Goal: Task Accomplishment & Management: Manage account settings

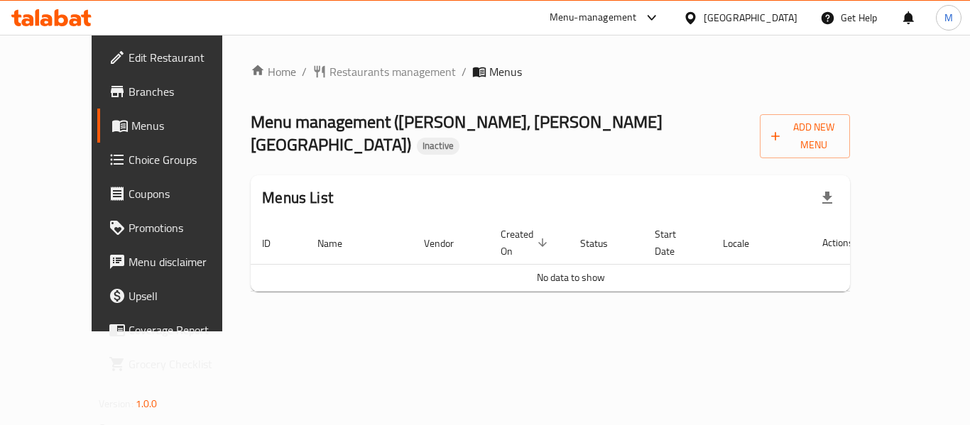
click at [698, 18] on icon at bounding box center [690, 18] width 15 height 15
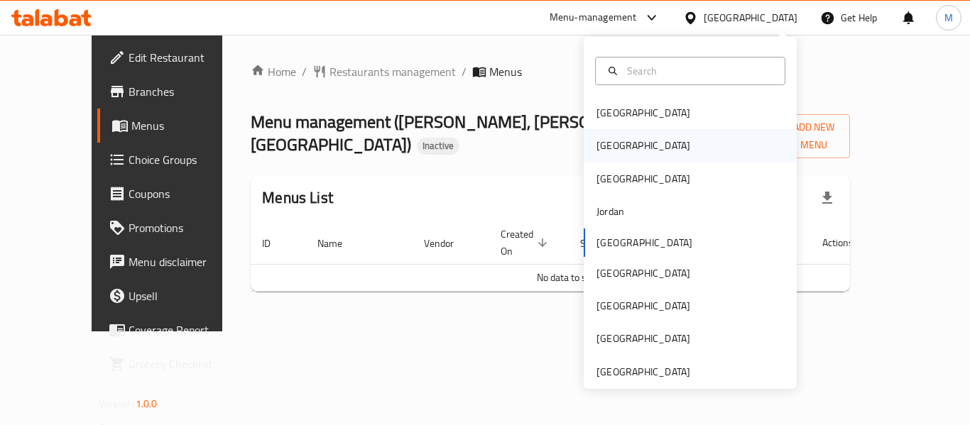
click at [618, 143] on div "[GEOGRAPHIC_DATA]" at bounding box center [643, 145] width 116 height 33
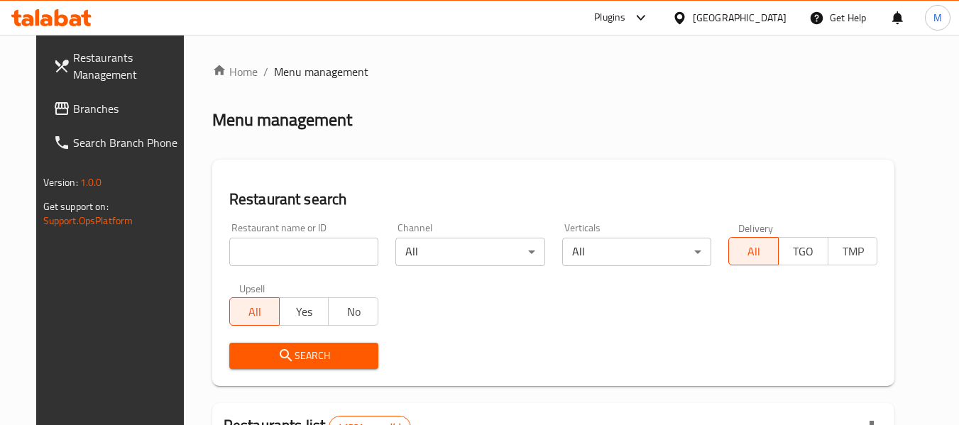
click at [73, 106] on span "Branches" at bounding box center [129, 108] width 112 height 17
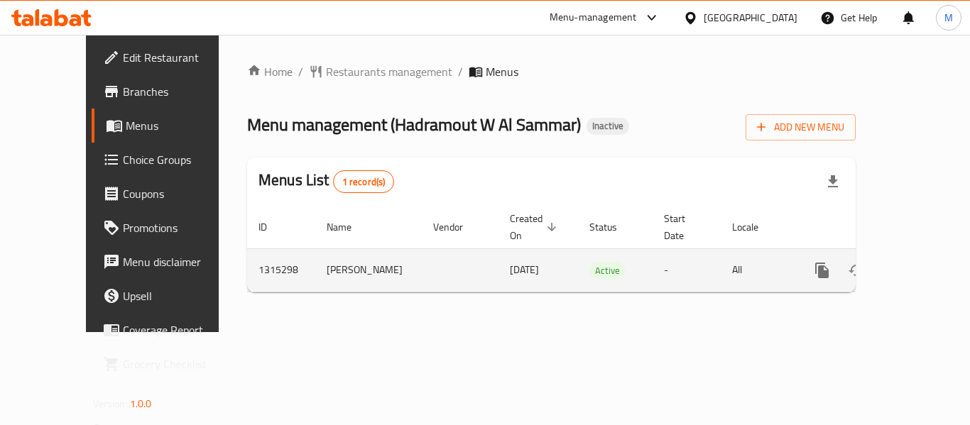
click at [916, 262] on icon "enhanced table" at bounding box center [924, 270] width 17 height 17
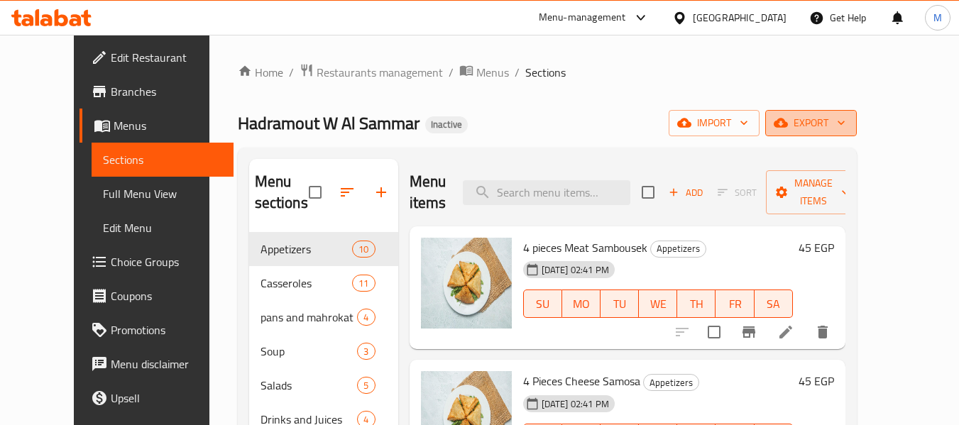
click at [845, 114] on span "export" at bounding box center [811, 123] width 69 height 18
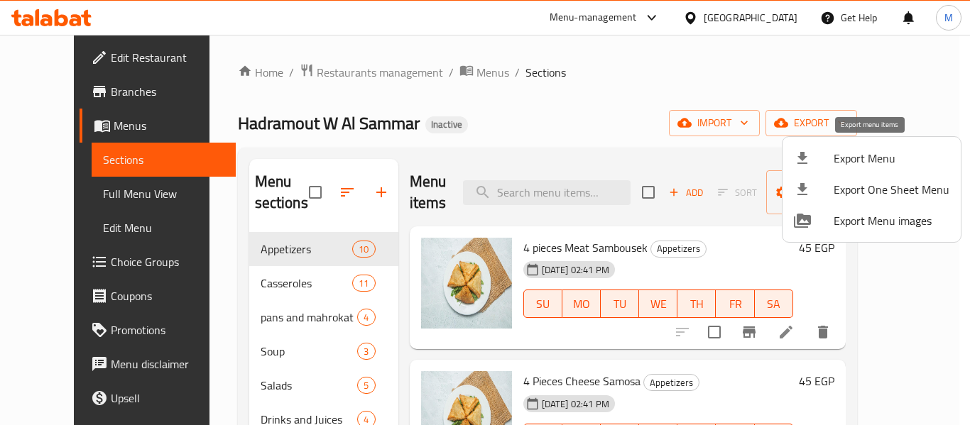
click at [869, 146] on li "Export Menu" at bounding box center [871, 158] width 178 height 31
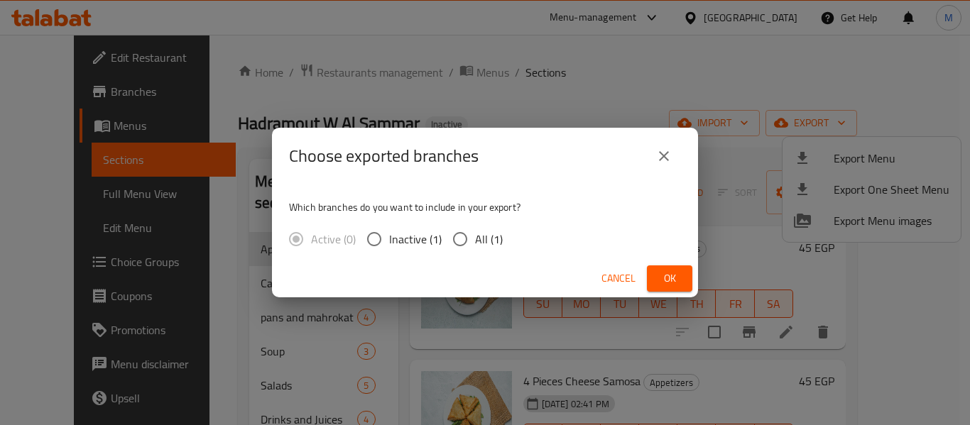
click at [458, 235] on input "All (1)" at bounding box center [460, 239] width 30 height 30
radio input "true"
click at [667, 282] on span "Ok" at bounding box center [669, 279] width 23 height 18
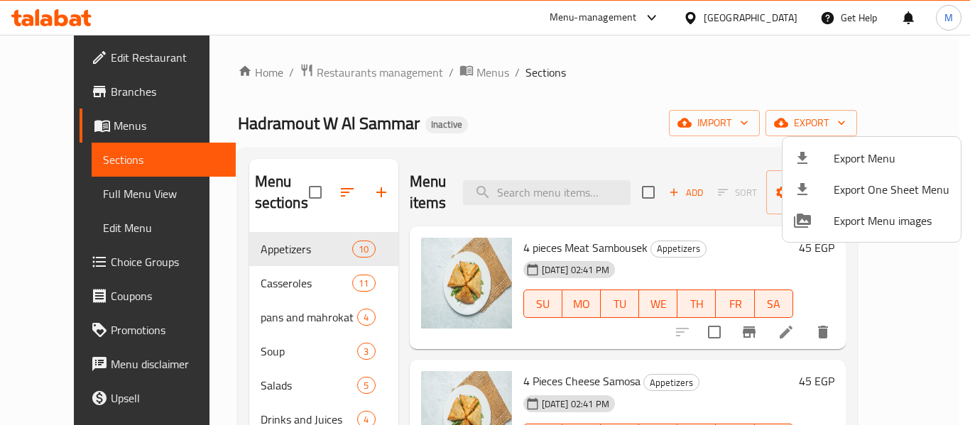
drag, startPoint x: 214, startPoint y: 271, endPoint x: 249, endPoint y: 297, distance: 43.7
click at [214, 271] on div at bounding box center [485, 212] width 970 height 425
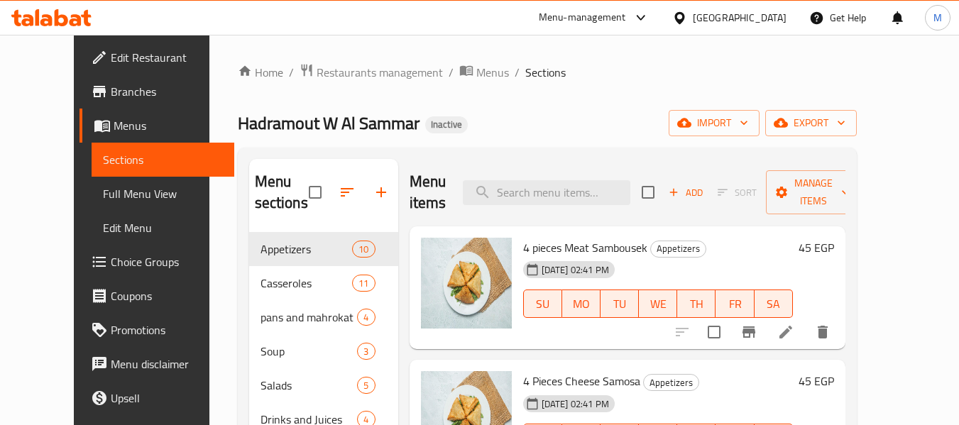
click at [256, 299] on div "Casseroles 11" at bounding box center [323, 283] width 149 height 34
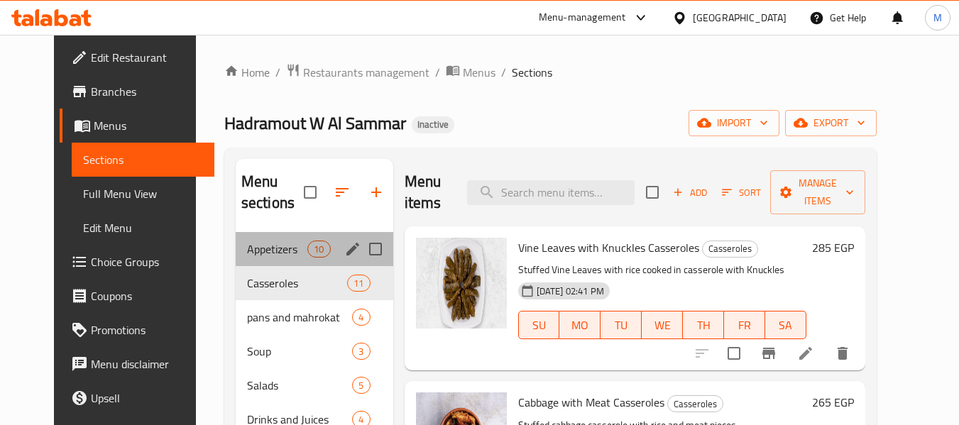
click at [273, 236] on div "Appetizers 10" at bounding box center [315, 249] width 158 height 34
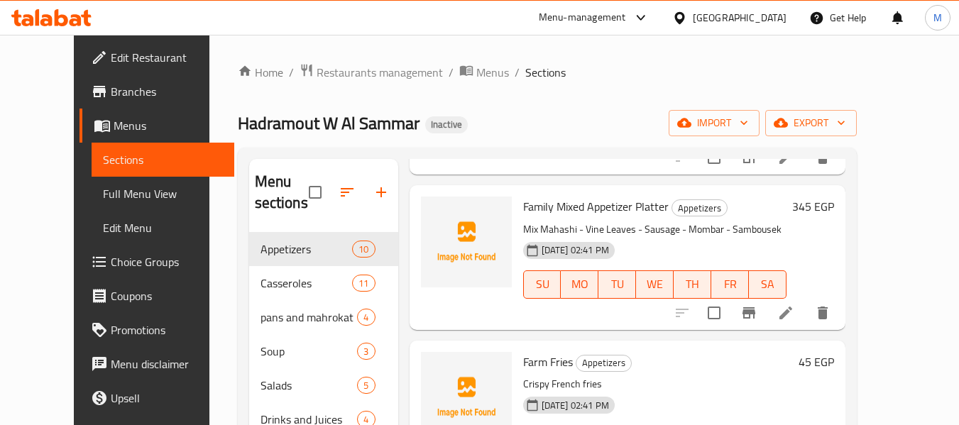
scroll to position [923, 0]
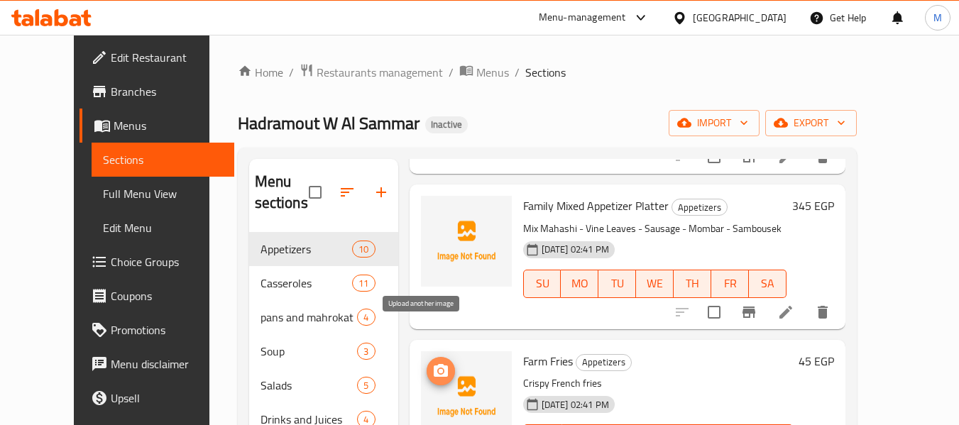
click at [427, 357] on button "upload picture" at bounding box center [441, 371] width 28 height 28
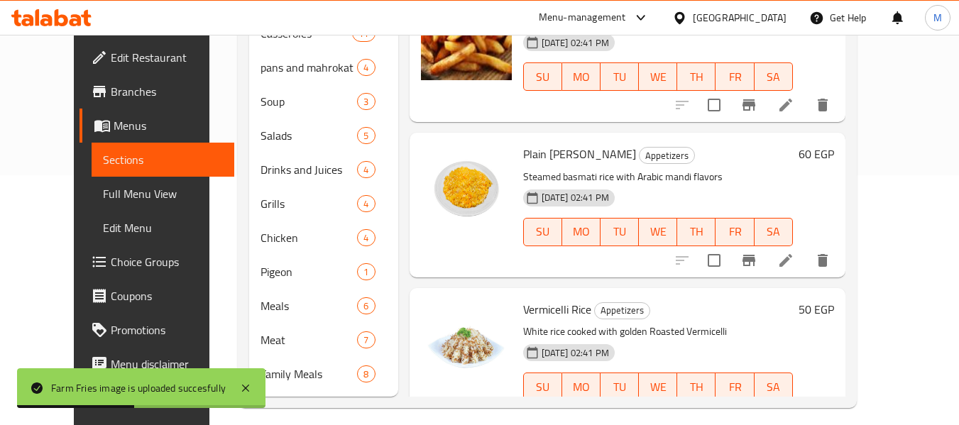
scroll to position [261, 0]
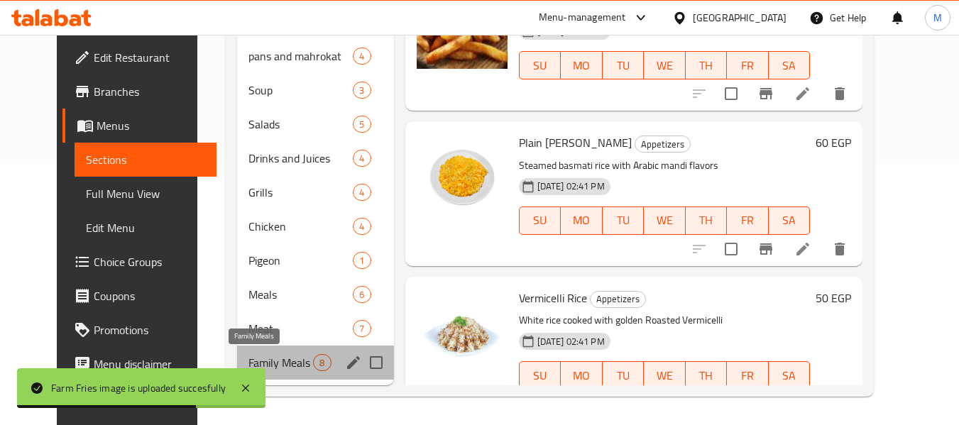
click at [248, 356] on span "Family Meals" at bounding box center [280, 362] width 65 height 17
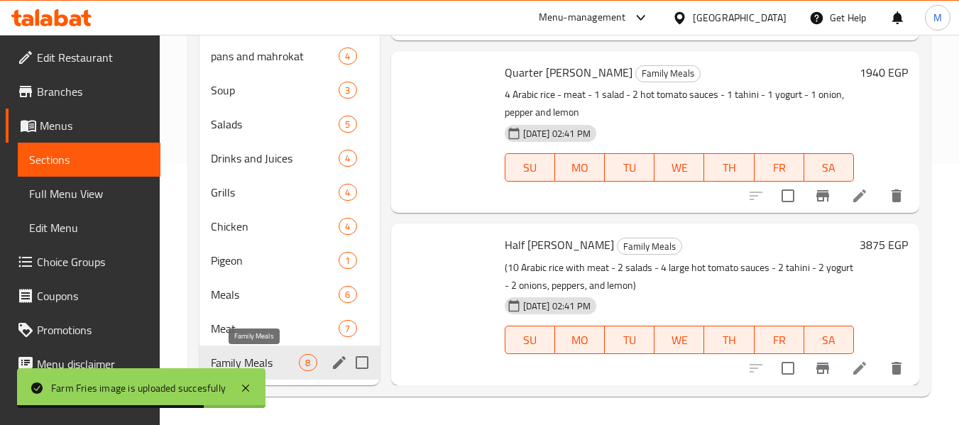
scroll to position [952, 0]
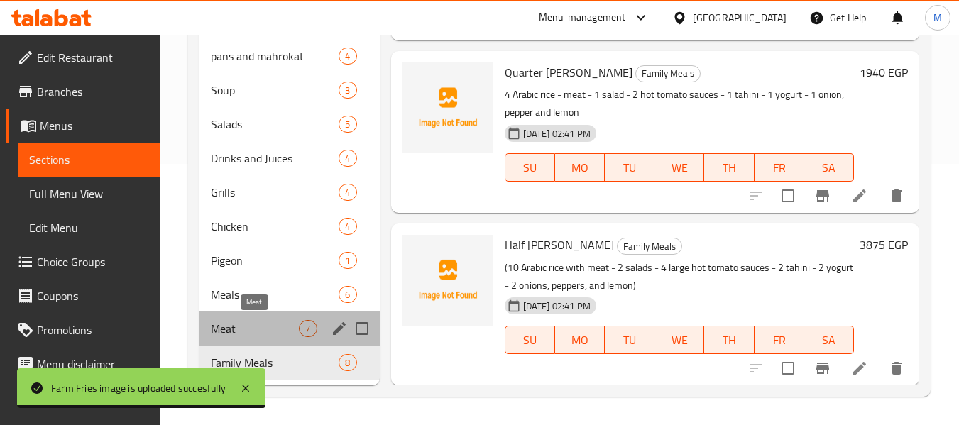
click at [238, 323] on span "Meat" at bounding box center [255, 328] width 88 height 17
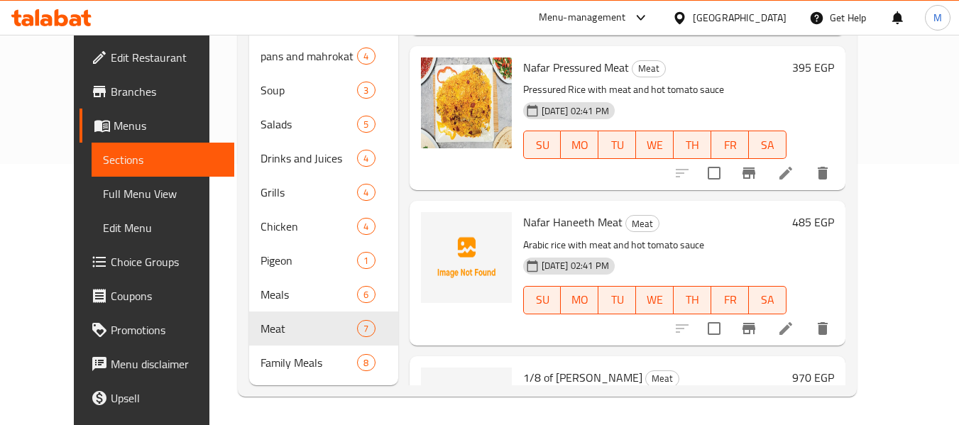
scroll to position [229, 0]
click at [434, 238] on icon "upload picture" at bounding box center [441, 232] width 14 height 13
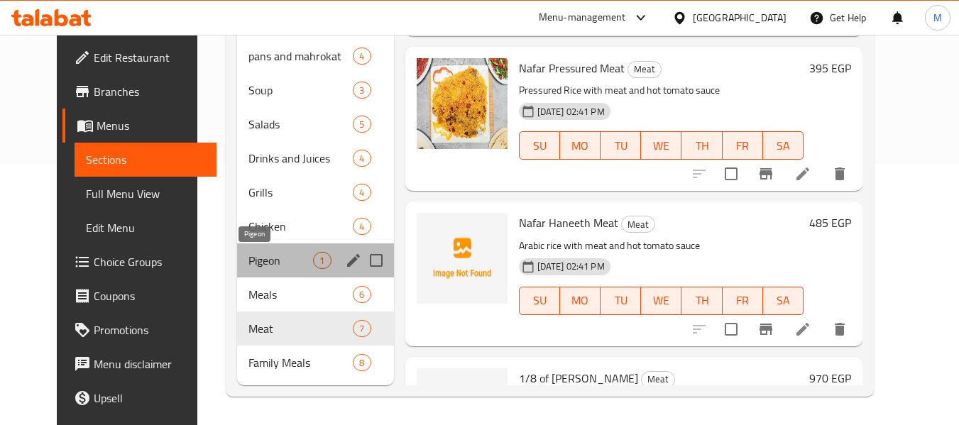
click at [258, 263] on span "Pigeon" at bounding box center [280, 260] width 65 height 17
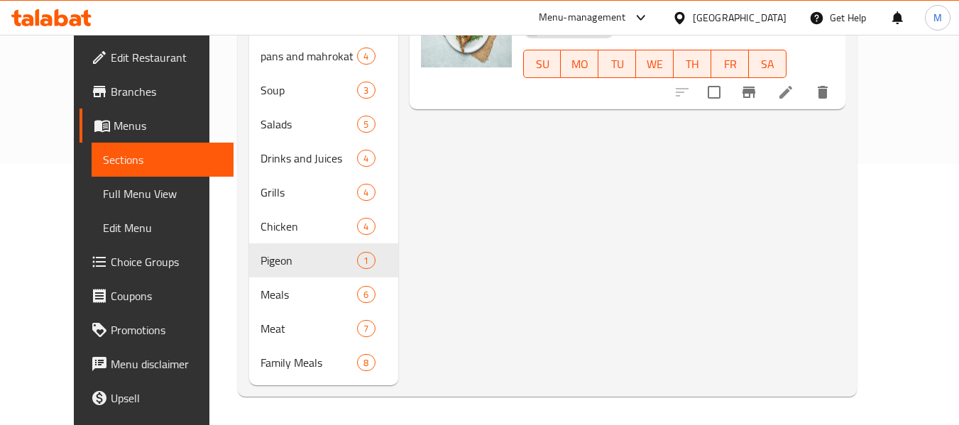
scroll to position [119, 0]
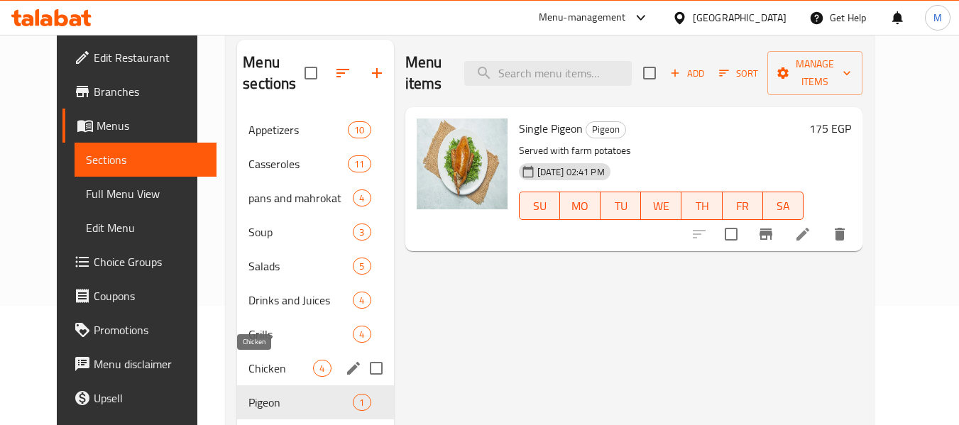
click at [248, 373] on span "Chicken" at bounding box center [280, 368] width 65 height 17
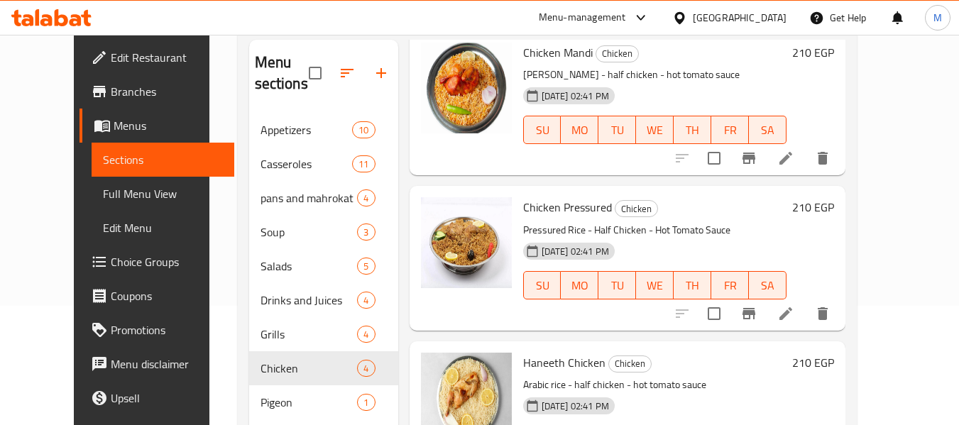
scroll to position [142, 0]
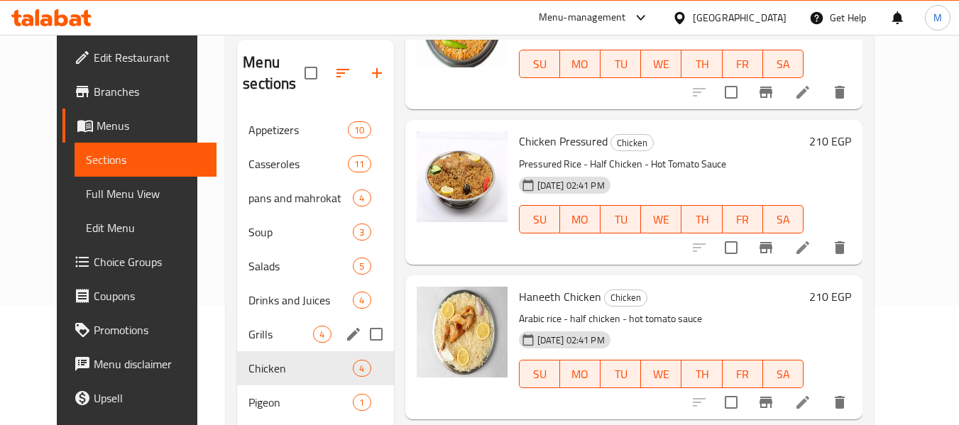
click at [251, 323] on div "Grills 4" at bounding box center [315, 334] width 156 height 34
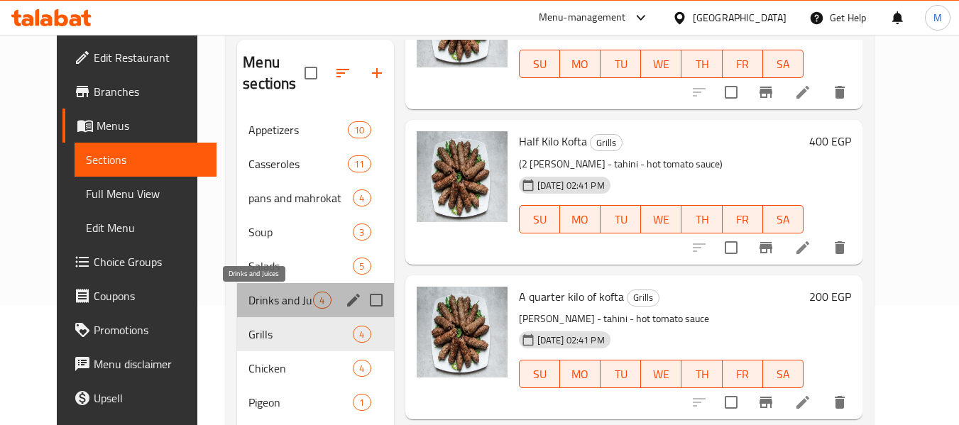
click at [275, 301] on span "Drinks and Juices" at bounding box center [280, 300] width 65 height 17
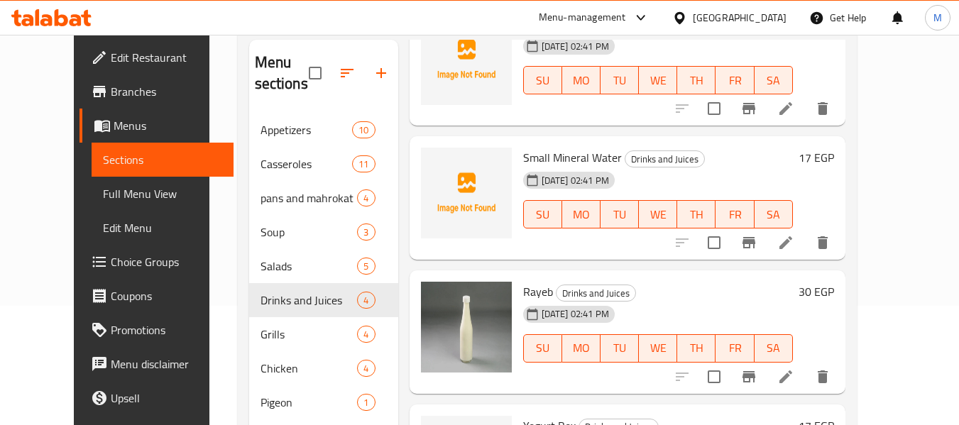
scroll to position [104, 0]
click at [434, 168] on icon "upload picture" at bounding box center [441, 166] width 14 height 13
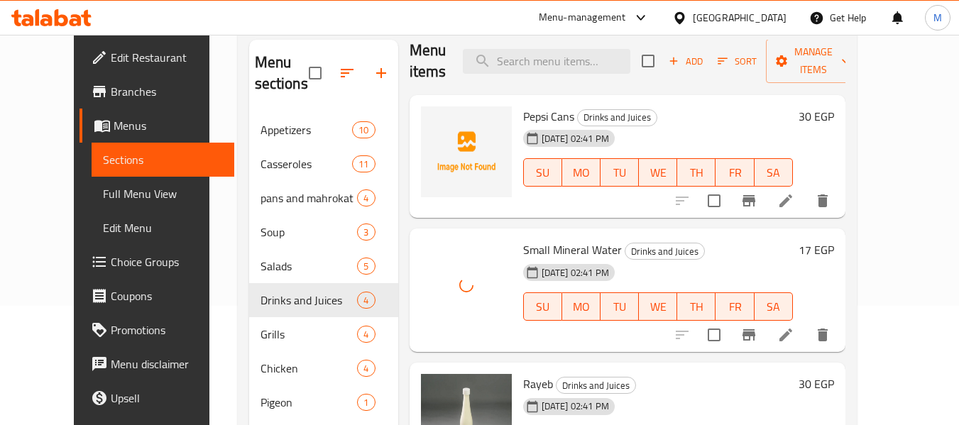
scroll to position [0, 0]
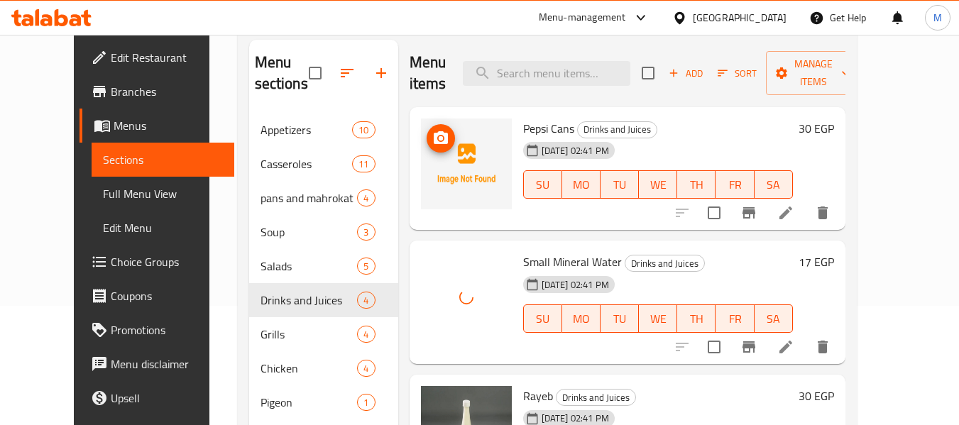
click at [432, 137] on icon "upload picture" at bounding box center [440, 138] width 17 height 17
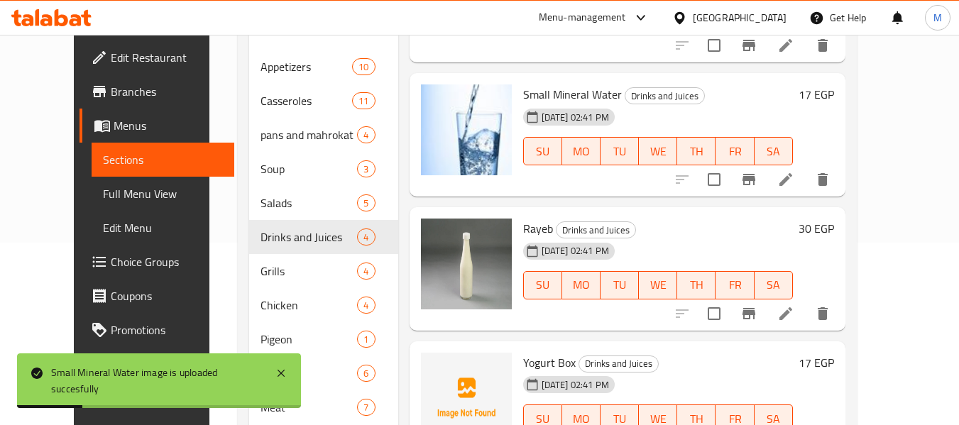
scroll to position [261, 0]
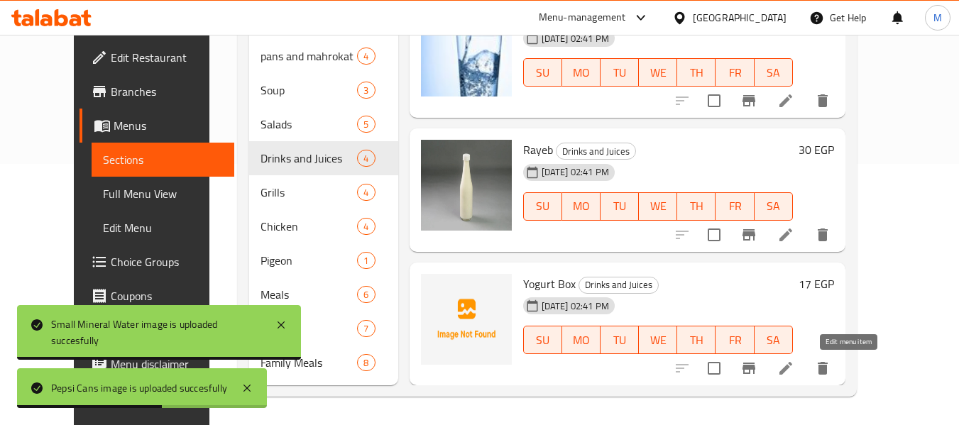
click at [794, 374] on icon at bounding box center [785, 368] width 17 height 17
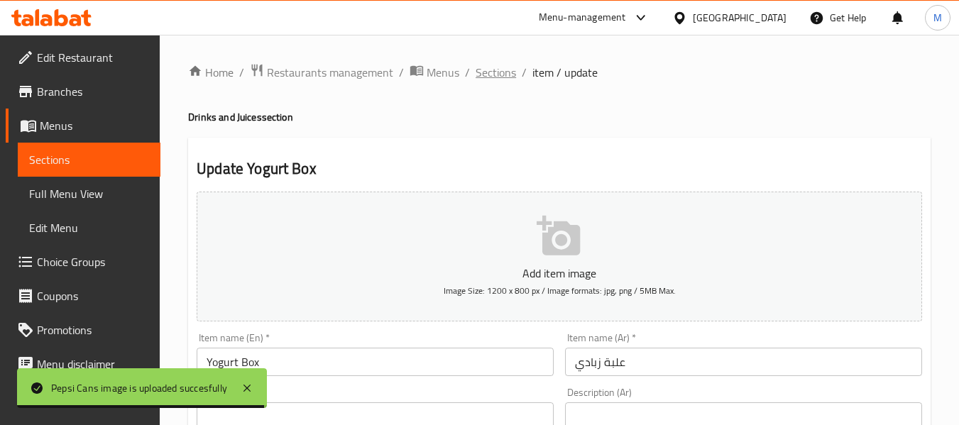
click at [505, 75] on span "Sections" at bounding box center [496, 72] width 40 height 17
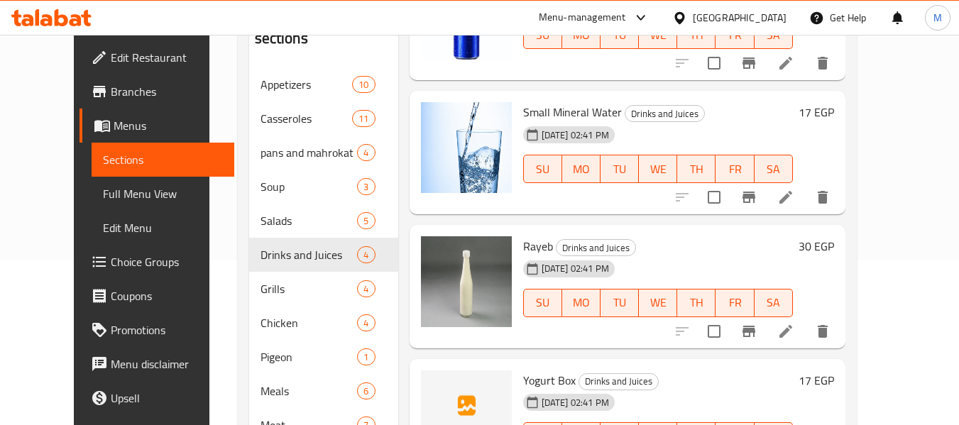
scroll to position [261, 0]
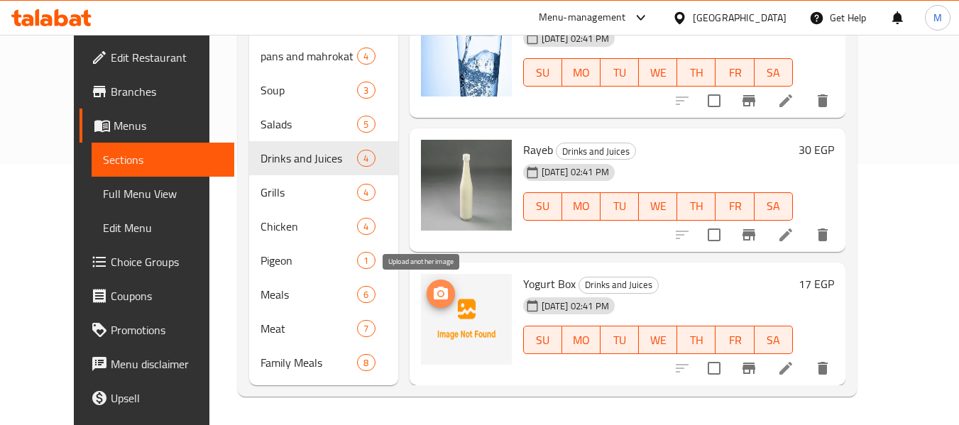
click at [438, 292] on circle "upload picture" at bounding box center [440, 293] width 4 height 4
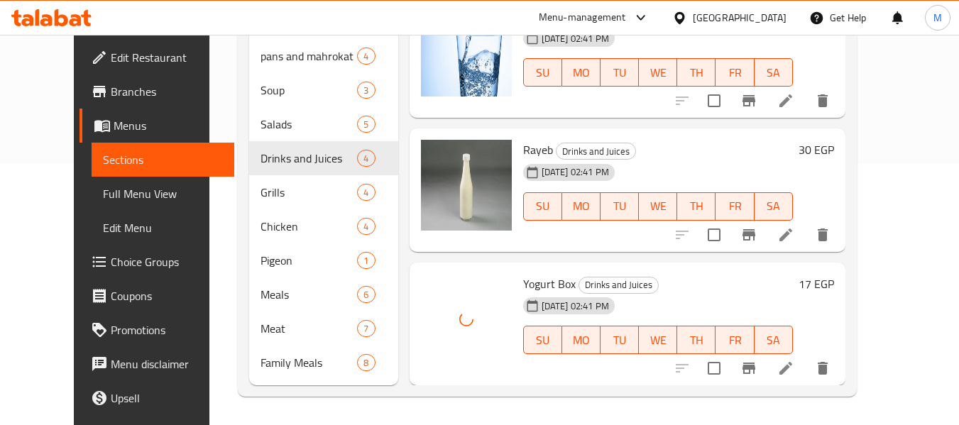
scroll to position [33, 0]
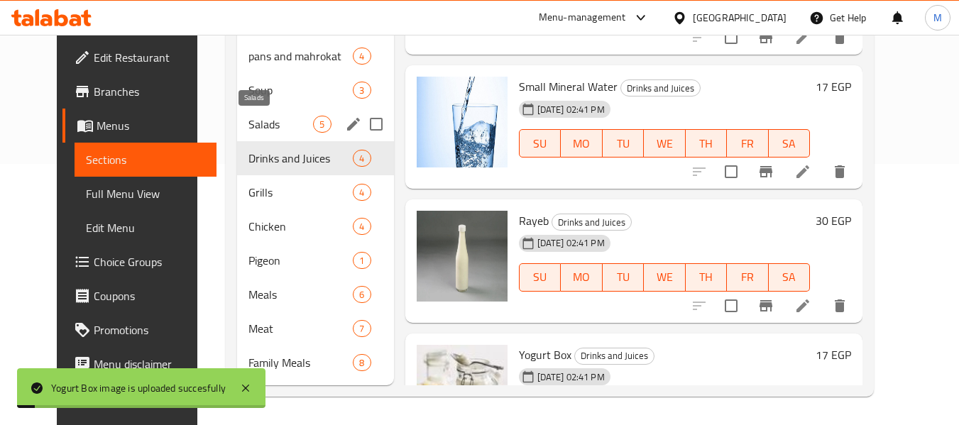
click at [248, 127] on span "Salads" at bounding box center [280, 124] width 65 height 17
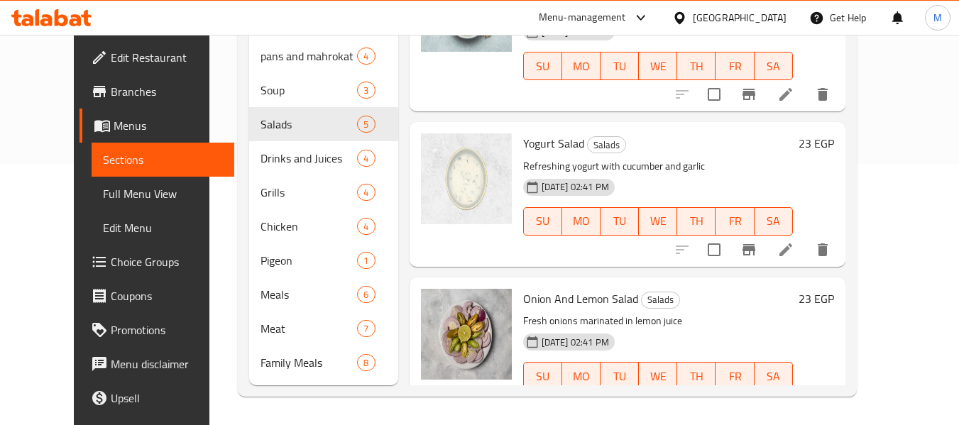
scroll to position [344, 0]
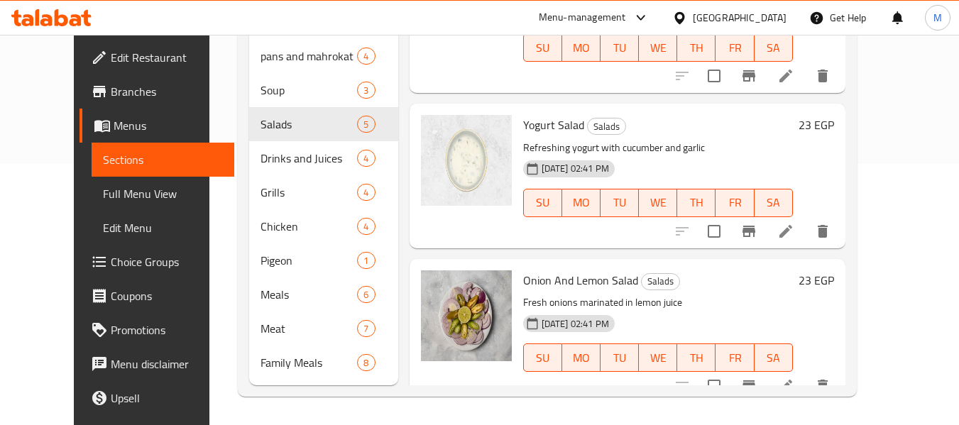
click at [569, 265] on div "Onion And Lemon Salad Salads Fresh onions marinated in lemon juice [DATE] 02:41…" at bounding box center [657, 331] width 281 height 133
click at [571, 270] on span "Onion And Lemon Salad" at bounding box center [580, 280] width 115 height 21
copy h6 "Onion And Lemon Salad"
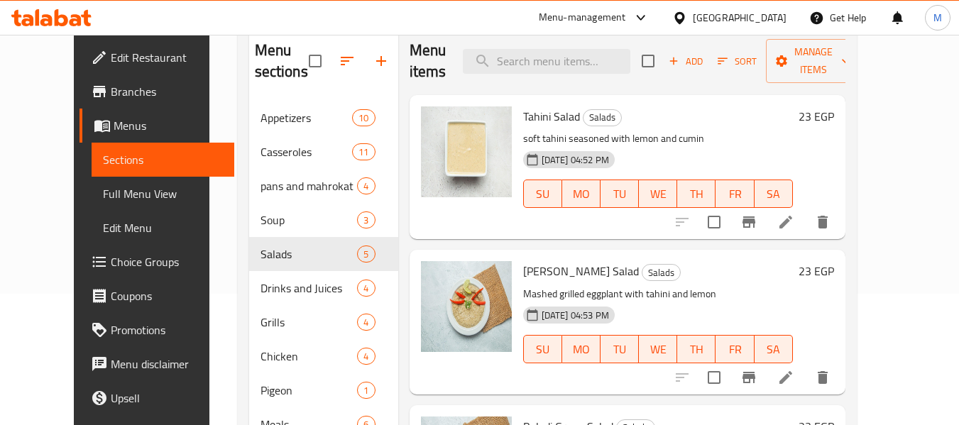
scroll to position [119, 0]
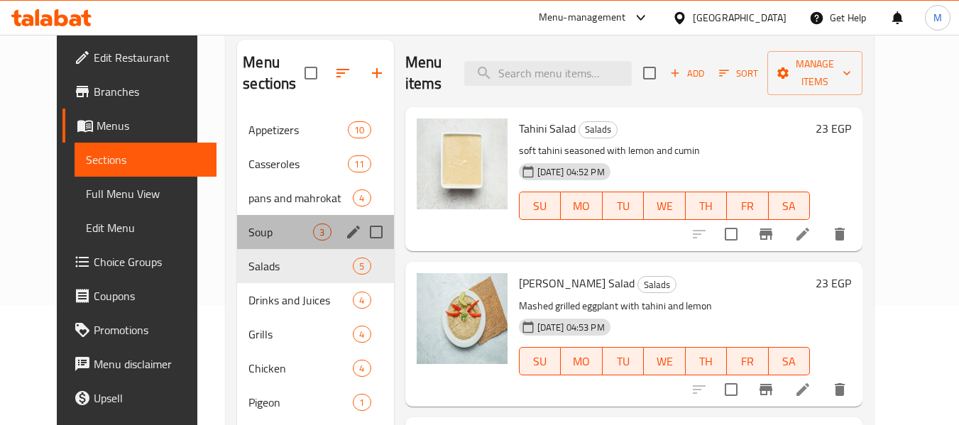
click at [263, 241] on div "Soup 3" at bounding box center [315, 232] width 156 height 34
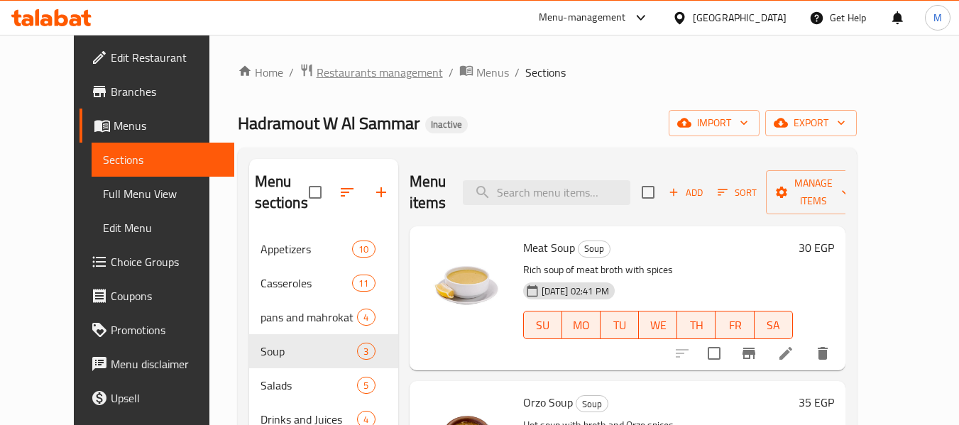
click at [356, 67] on span "Restaurants management" at bounding box center [380, 72] width 126 height 17
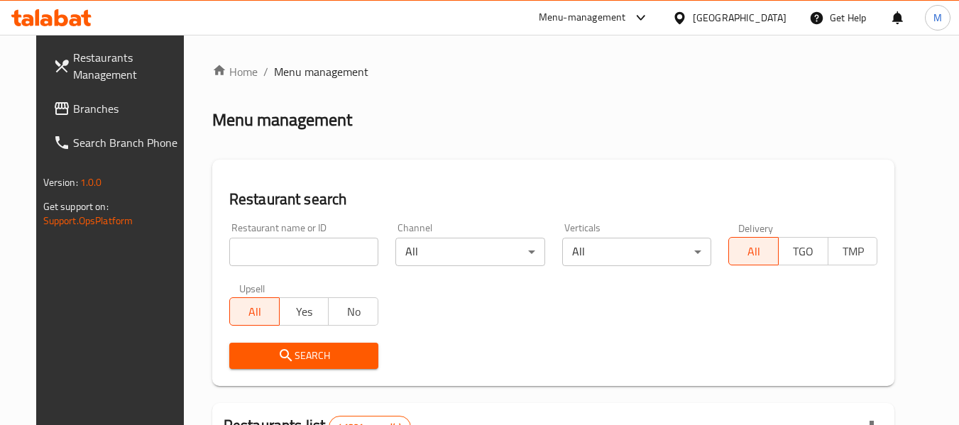
click at [338, 254] on input "search" at bounding box center [303, 252] width 149 height 28
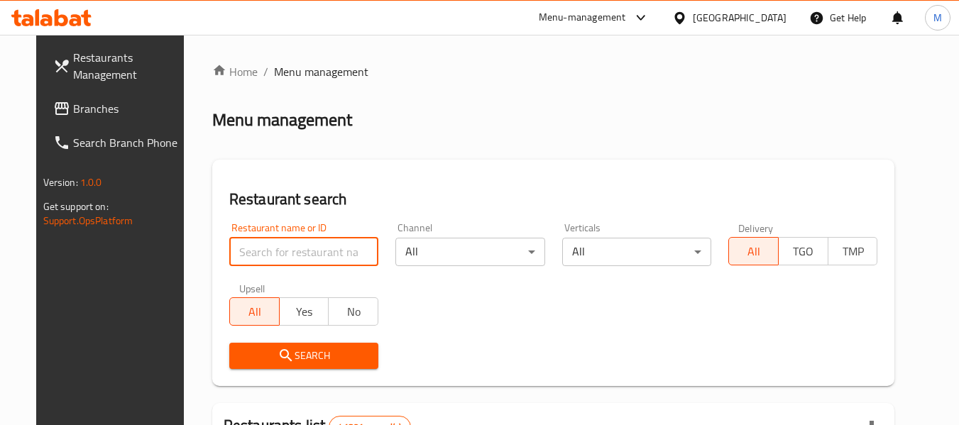
paste input "خان عز"
type input "خان عز"
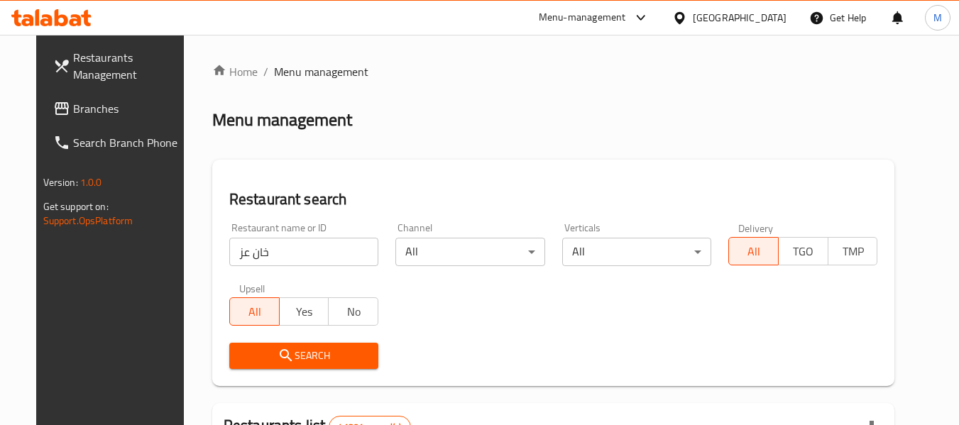
click at [289, 360] on span "Search" at bounding box center [304, 356] width 126 height 18
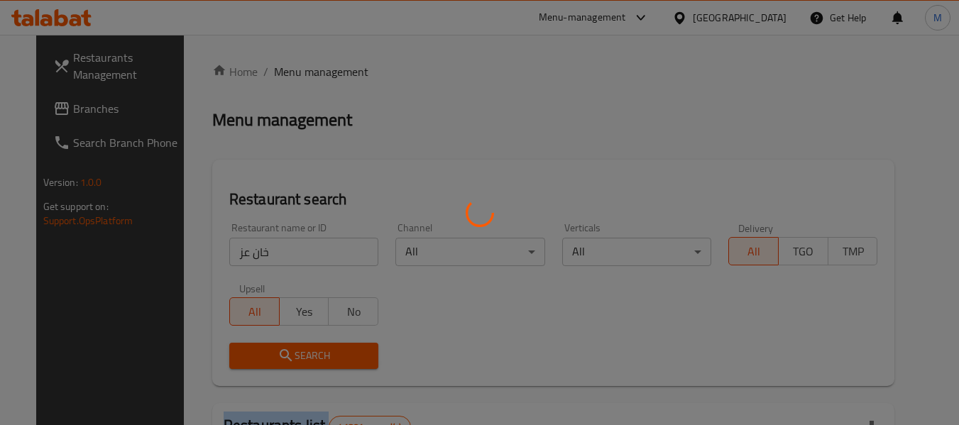
drag, startPoint x: 290, startPoint y: 361, endPoint x: 169, endPoint y: 20, distance: 361.4
click at [289, 358] on div at bounding box center [479, 212] width 959 height 425
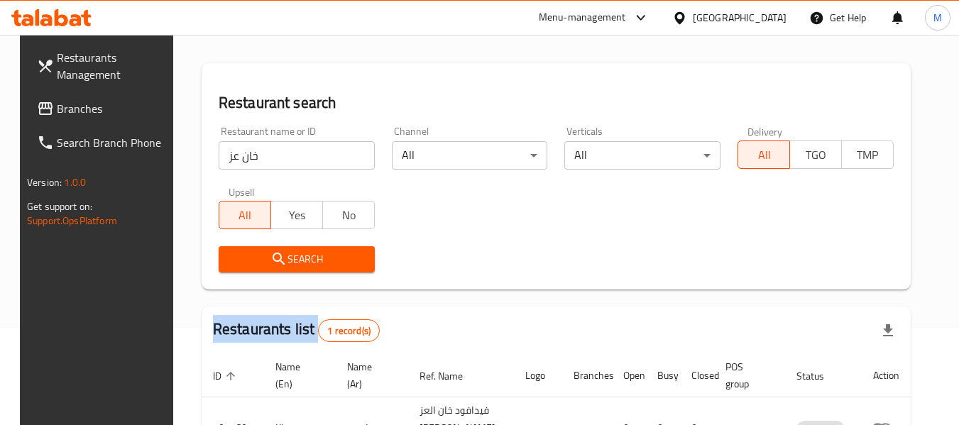
scroll to position [208, 0]
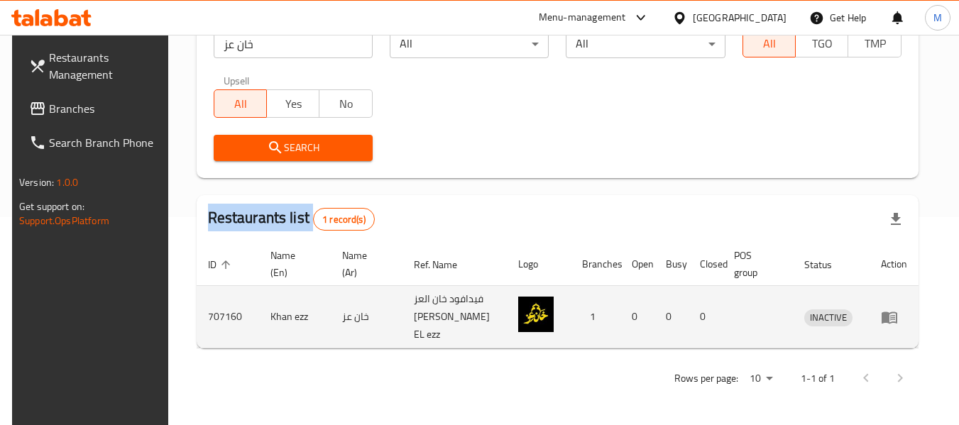
click at [897, 314] on icon "enhanced table" at bounding box center [890, 318] width 16 height 12
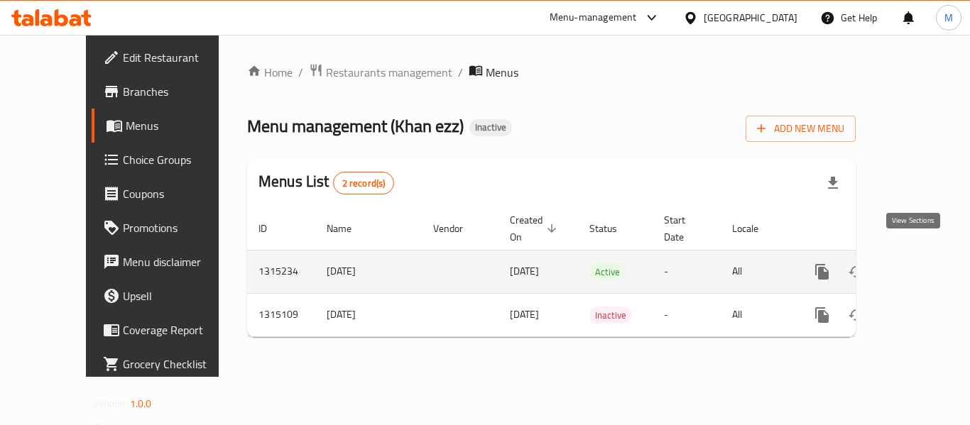
click at [916, 263] on icon "enhanced table" at bounding box center [924, 271] width 17 height 17
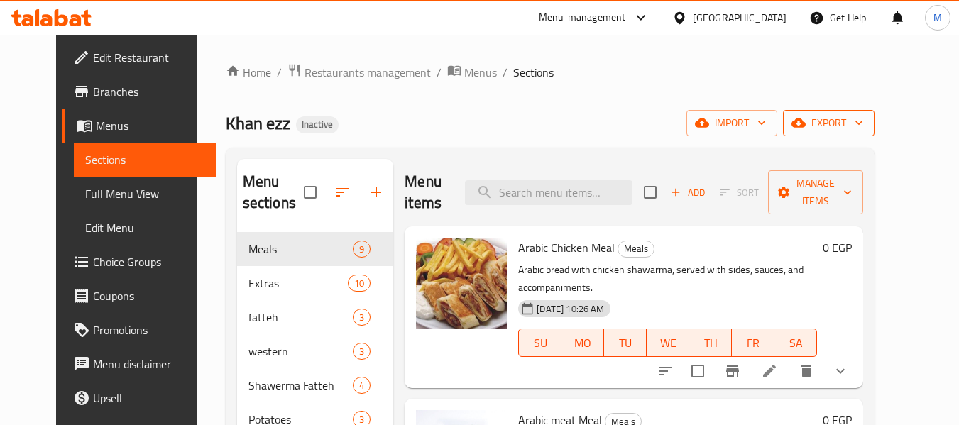
click at [863, 119] on span "export" at bounding box center [828, 123] width 69 height 18
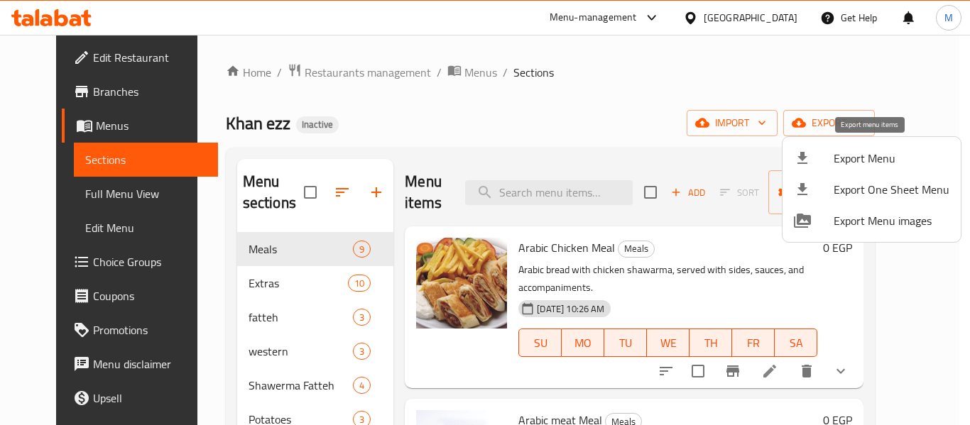
click at [844, 151] on span "Export Menu" at bounding box center [891, 158] width 116 height 17
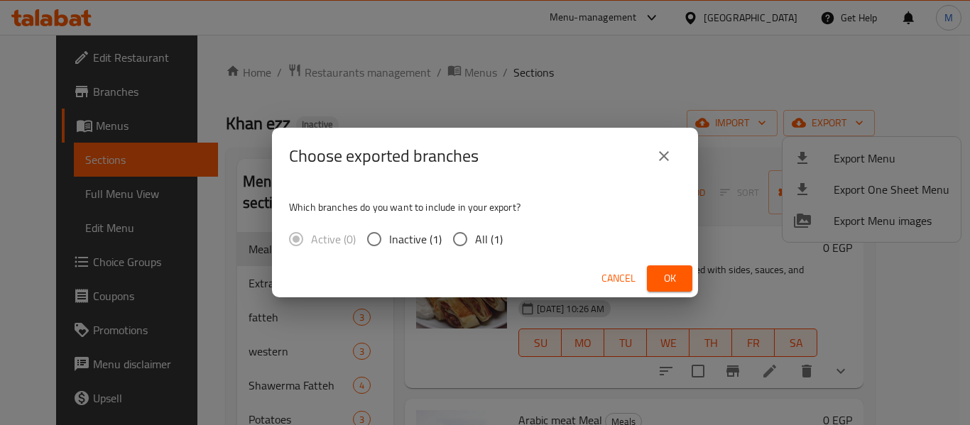
drag, startPoint x: 478, startPoint y: 237, endPoint x: 645, endPoint y: 346, distance: 199.6
click at [477, 237] on span "All (1)" at bounding box center [489, 239] width 28 height 17
drag, startPoint x: 468, startPoint y: 236, endPoint x: 695, endPoint y: 319, distance: 241.6
click at [470, 236] on input "All (1)" at bounding box center [460, 239] width 30 height 30
radio input "true"
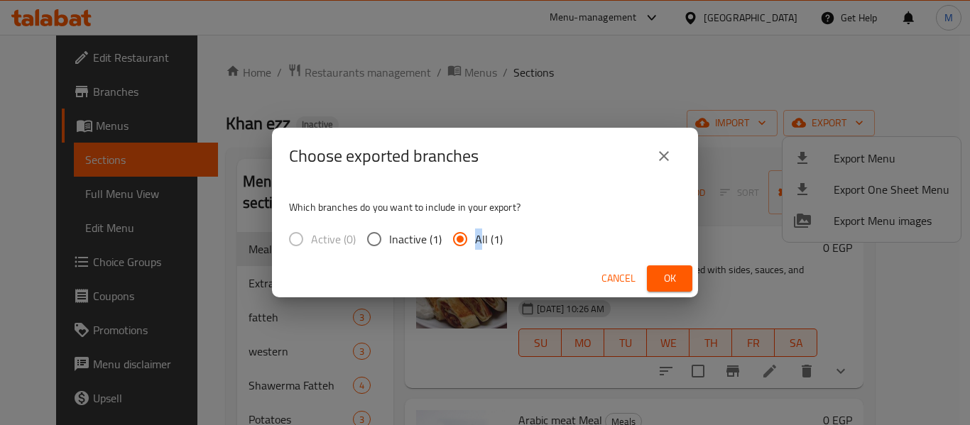
click at [681, 278] on button "Ok" at bounding box center [669, 278] width 45 height 26
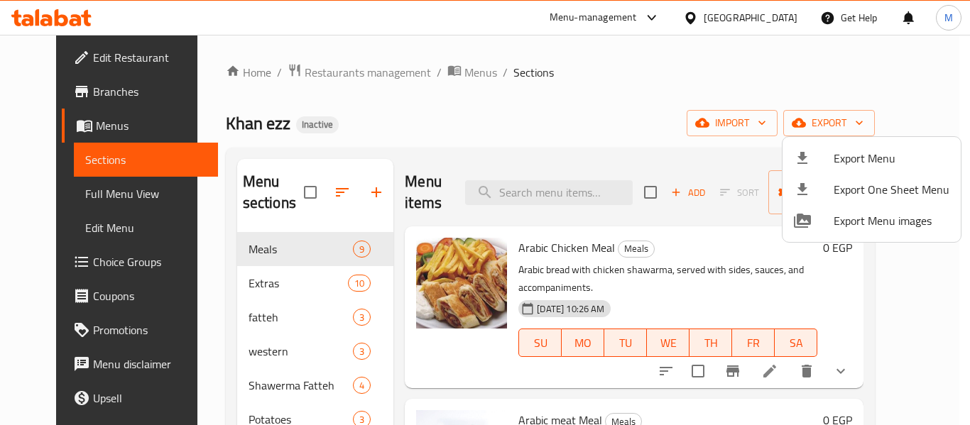
click at [346, 133] on div "Export Menu Export One Sheet Menu Export Menu images" at bounding box center [485, 212] width 970 height 425
click at [66, 64] on div at bounding box center [485, 212] width 970 height 425
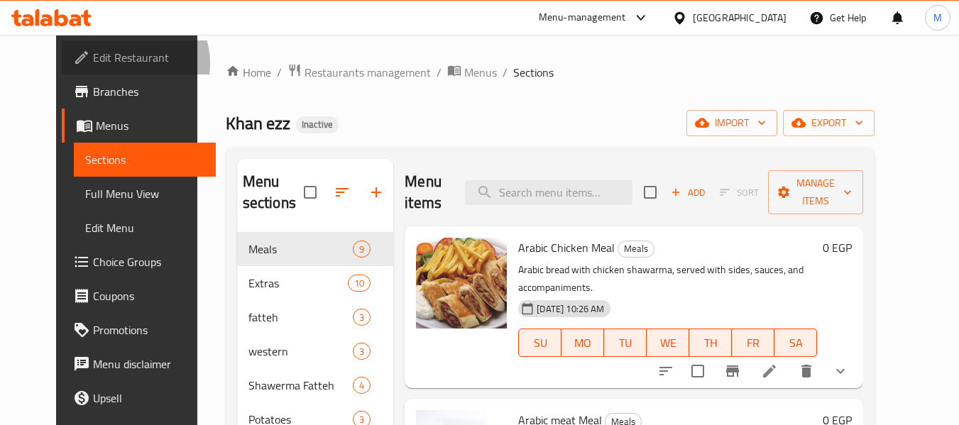
click at [93, 64] on span "Edit Restaurant" at bounding box center [149, 57] width 112 height 17
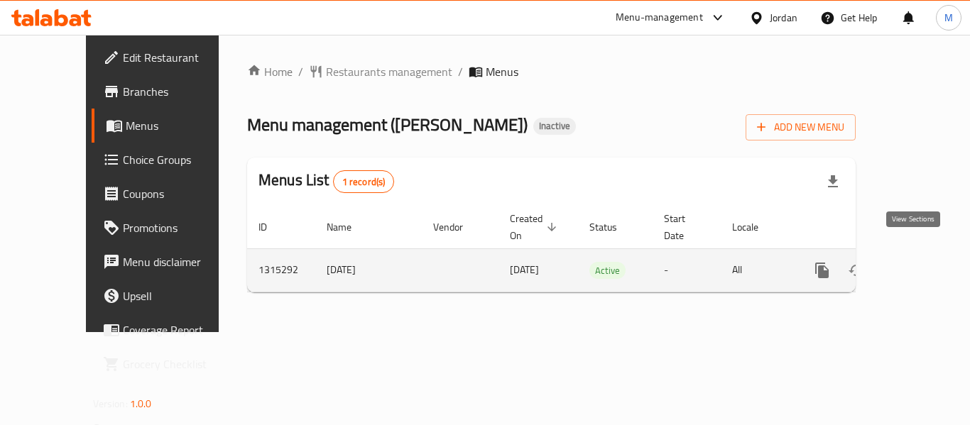
click at [916, 262] on icon "enhanced table" at bounding box center [924, 270] width 17 height 17
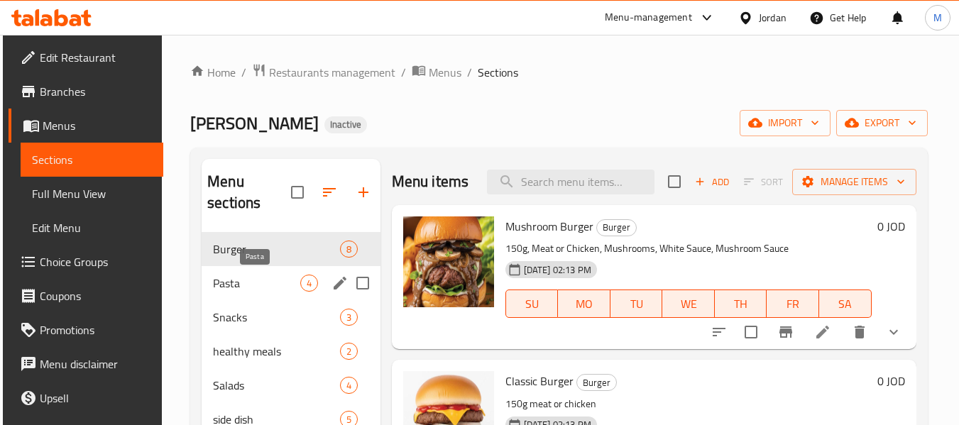
click at [235, 280] on span "Pasta" at bounding box center [256, 283] width 87 height 17
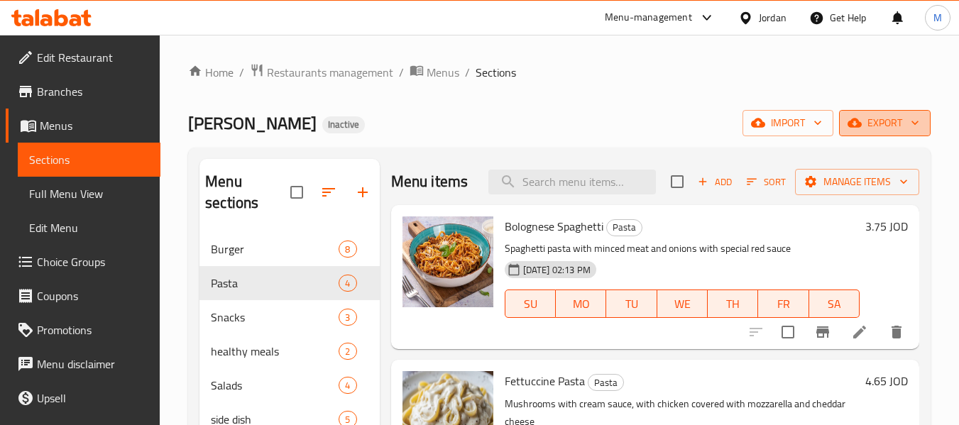
click at [871, 118] on span "export" at bounding box center [884, 123] width 69 height 18
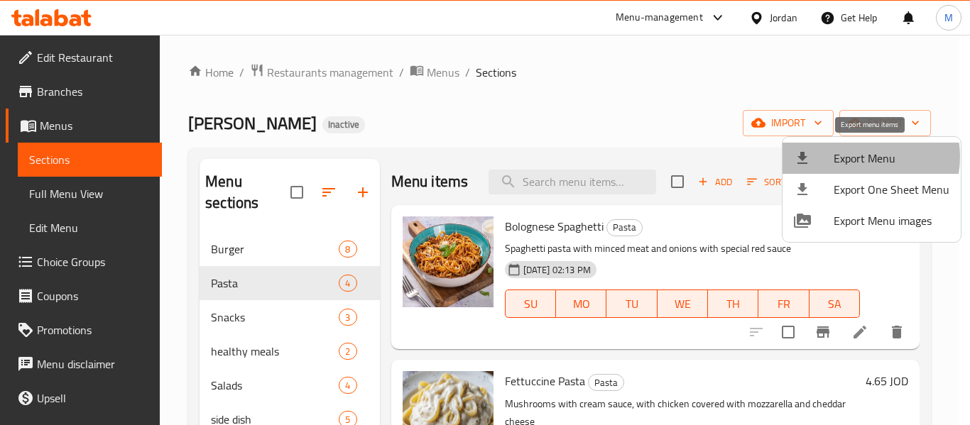
click at [856, 157] on span "Export Menu" at bounding box center [891, 158] width 116 height 17
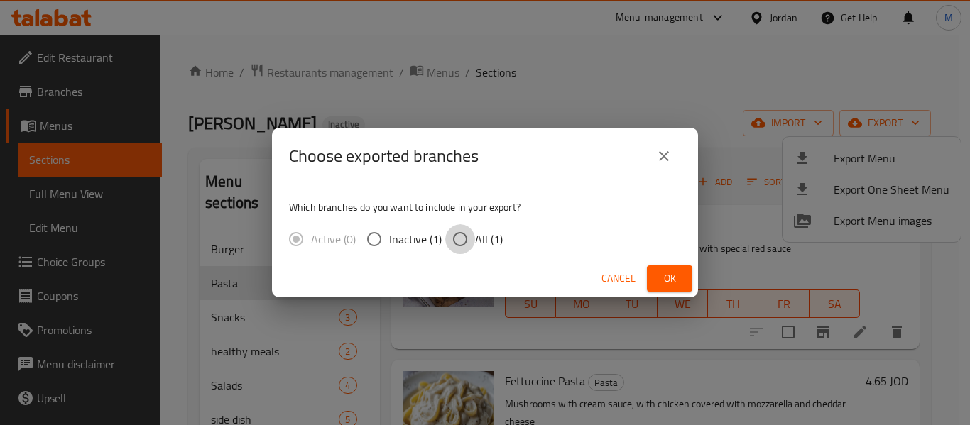
drag, startPoint x: 459, startPoint y: 240, endPoint x: 750, endPoint y: 278, distance: 293.5
click at [539, 251] on div "Which branches do you want to include in your export? Active (0) Inactive (1) A…" at bounding box center [485, 222] width 426 height 75
click at [676, 273] on span "Ok" at bounding box center [669, 279] width 23 height 18
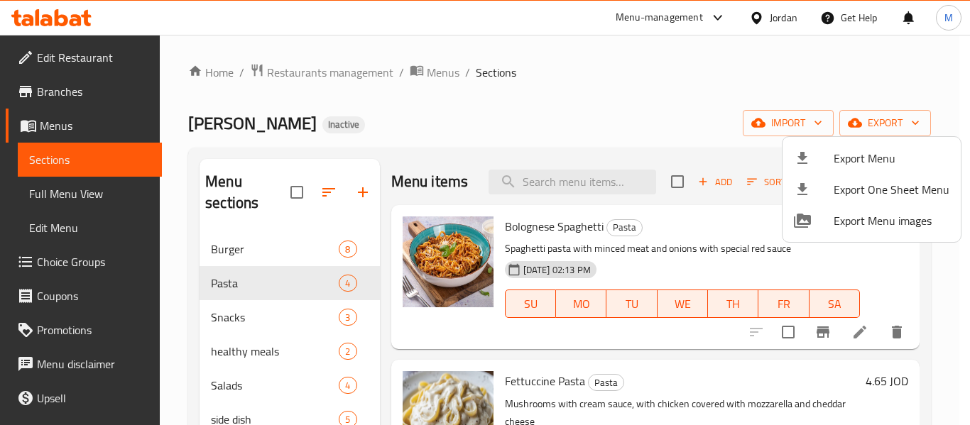
drag, startPoint x: 607, startPoint y: 114, endPoint x: 637, endPoint y: 126, distance: 31.9
click at [637, 126] on div at bounding box center [485, 212] width 970 height 425
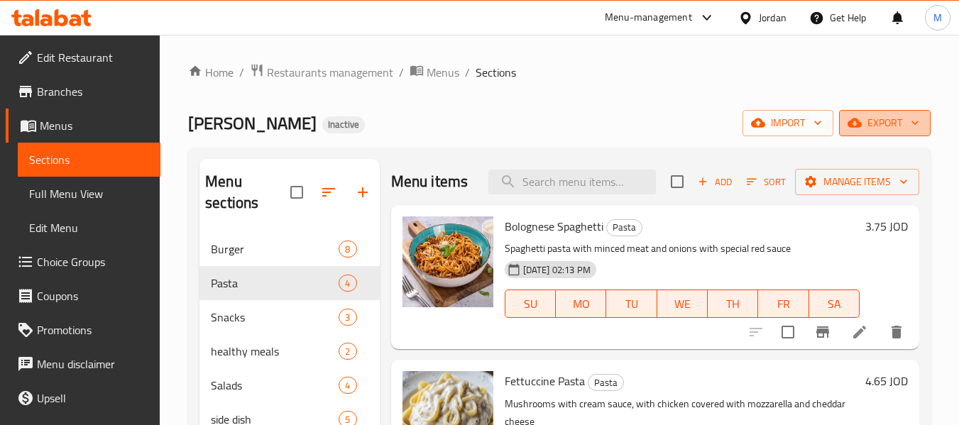
click at [884, 122] on span "export" at bounding box center [884, 123] width 69 height 18
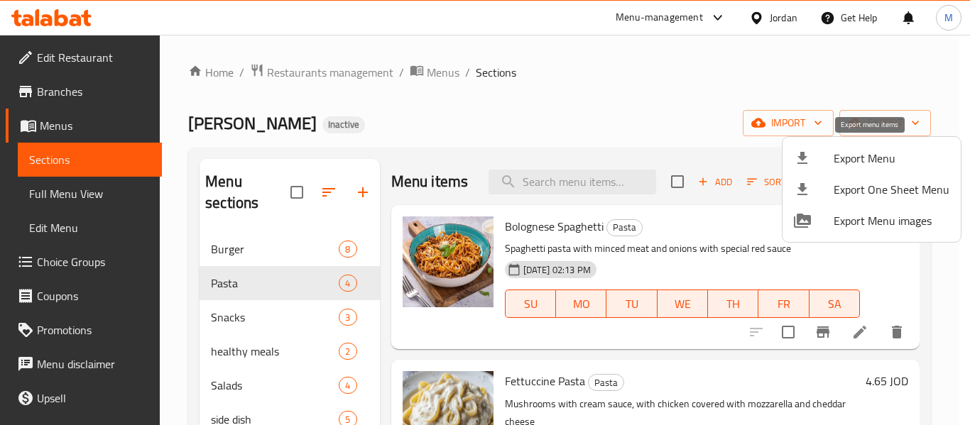
click at [867, 156] on span "Export Menu" at bounding box center [891, 158] width 116 height 17
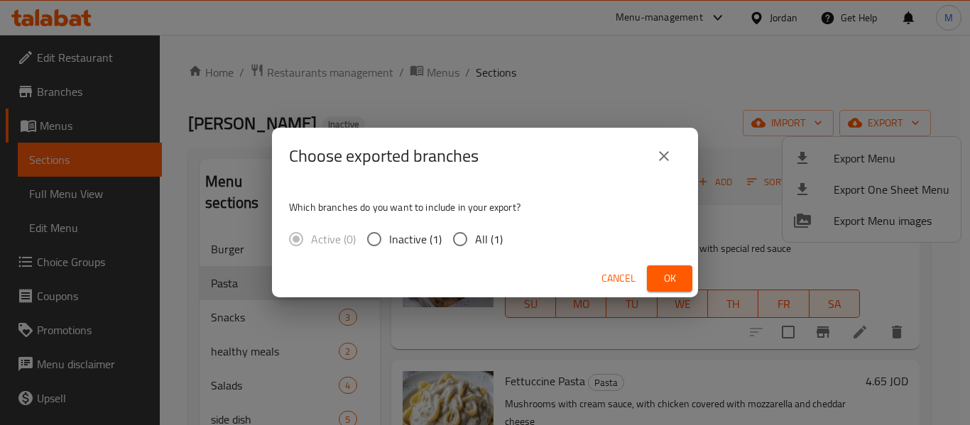
click at [475, 234] on span "All (1)" at bounding box center [489, 239] width 28 height 17
click at [475, 234] on input "All (1)" at bounding box center [460, 239] width 30 height 30
radio input "true"
click at [661, 270] on span "Ok" at bounding box center [669, 279] width 23 height 18
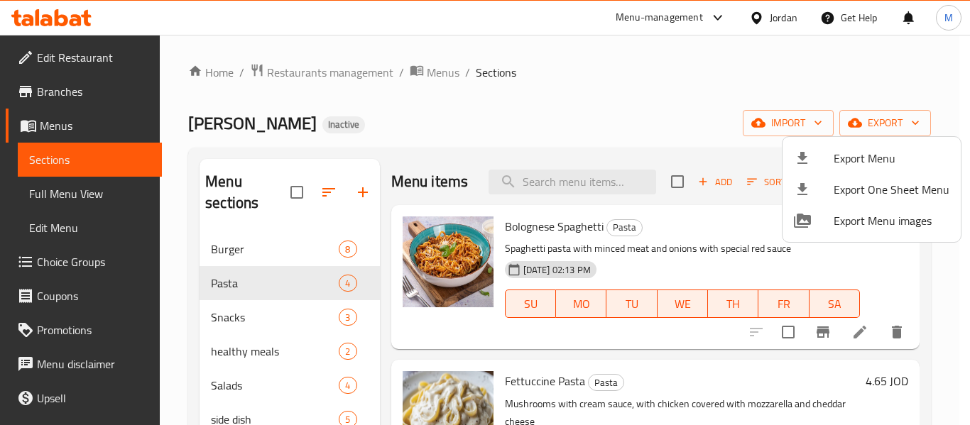
click at [314, 69] on div at bounding box center [485, 212] width 970 height 425
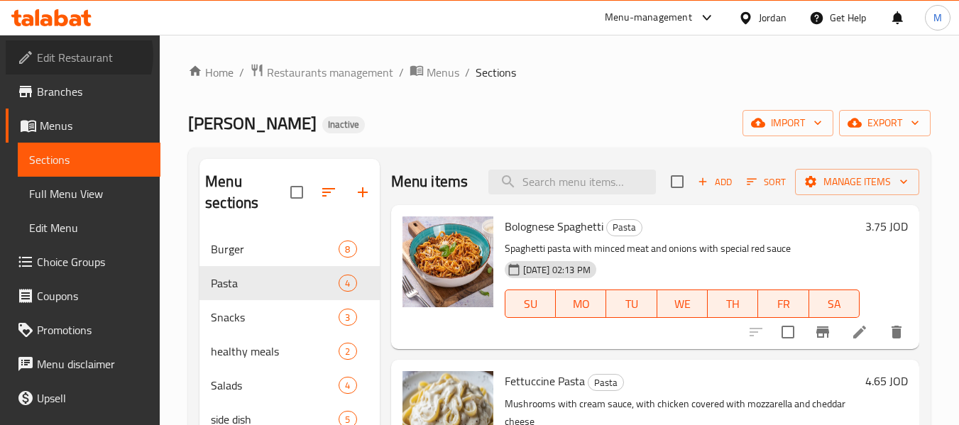
click at [75, 55] on span "Edit Restaurant" at bounding box center [93, 57] width 112 height 17
